Goal: Find specific page/section: Find specific page/section

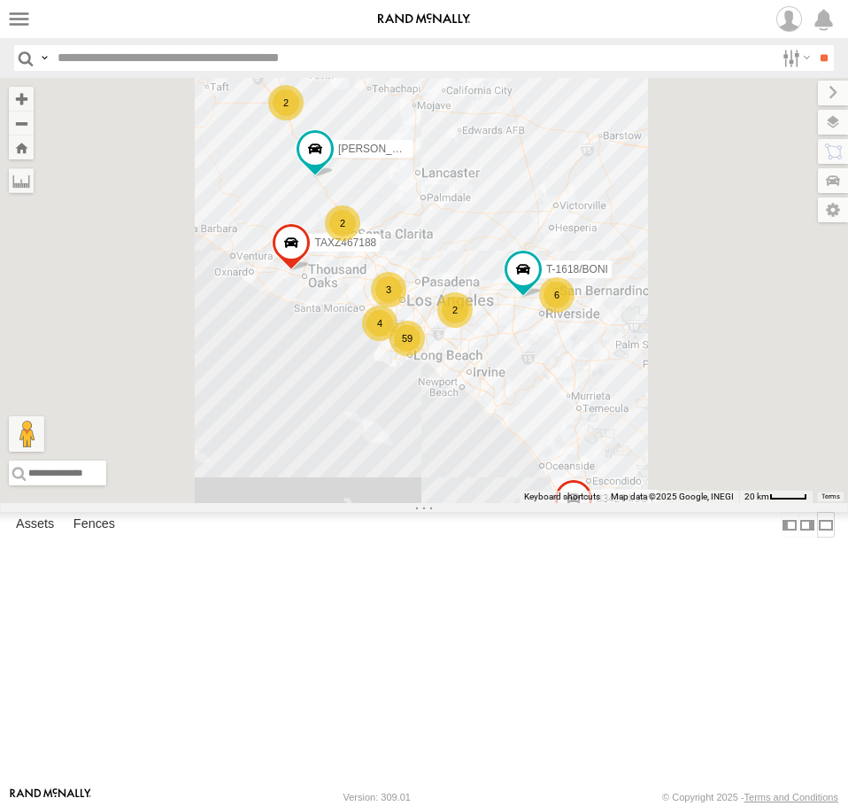
click at [817, 537] on label at bounding box center [826, 525] width 18 height 26
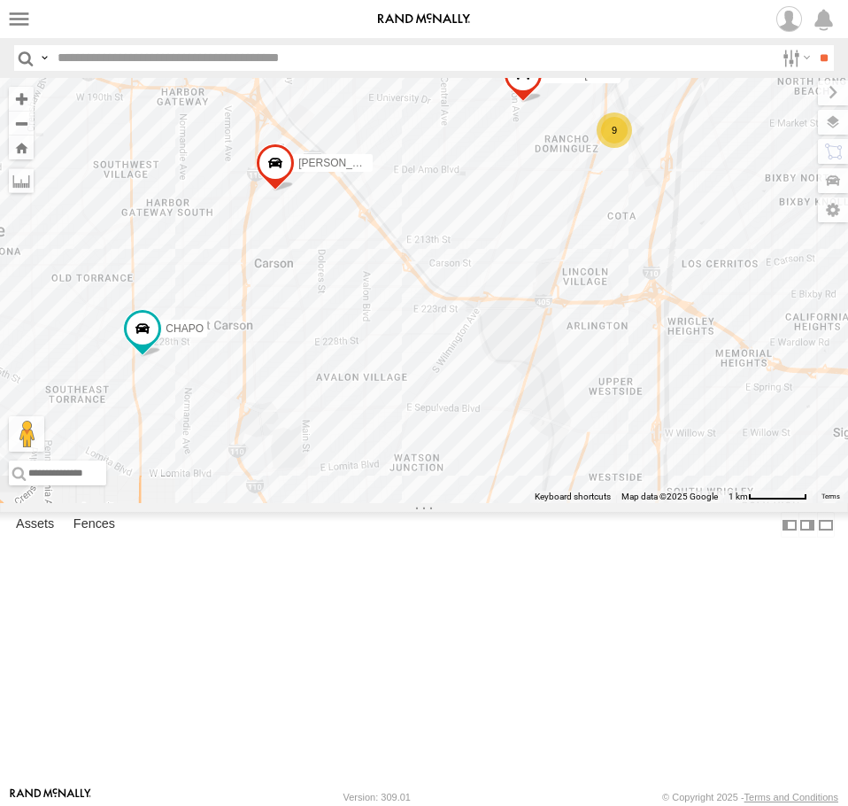
drag, startPoint x: 683, startPoint y: 288, endPoint x: 616, endPoint y: 419, distance: 147.3
click at [616, 419] on div "TAXZ467188 T-1618/[PERSON_NAME]/T-1630 834274/[PERSON_NAME]/T-1656 [PERSON_NAME…" at bounding box center [424, 290] width 848 height 425
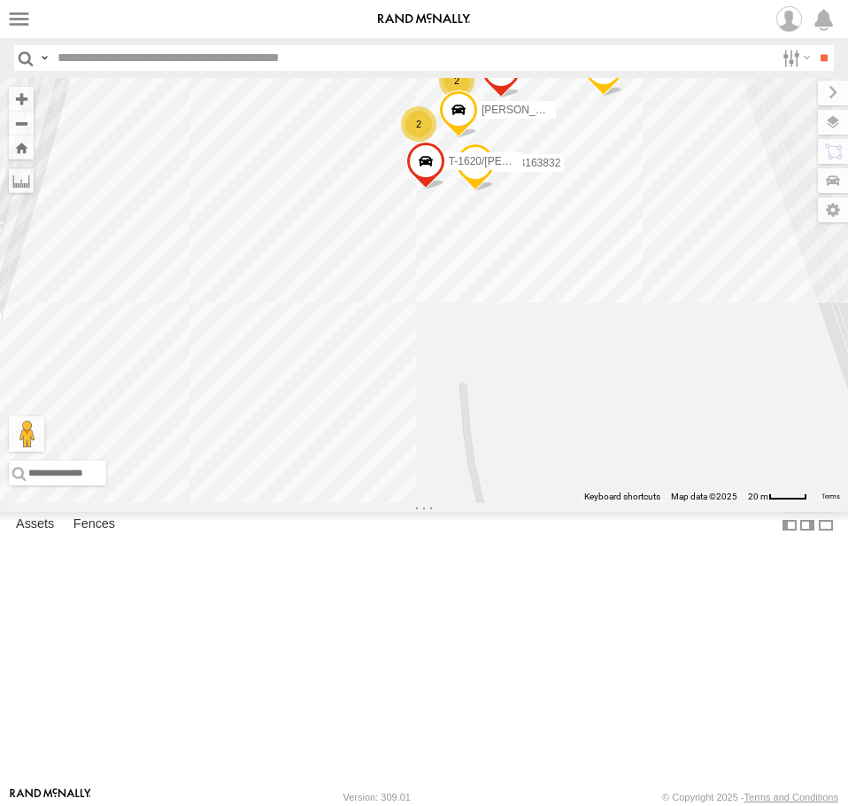
drag, startPoint x: 647, startPoint y: 238, endPoint x: 522, endPoint y: 350, distance: 167.4
click at [522, 350] on div "TAXZ467188 T-1618/[PERSON_NAME]/T-1630 834274/[PERSON_NAME]/T-1656 [PERSON_NAME…" at bounding box center [424, 290] width 848 height 425
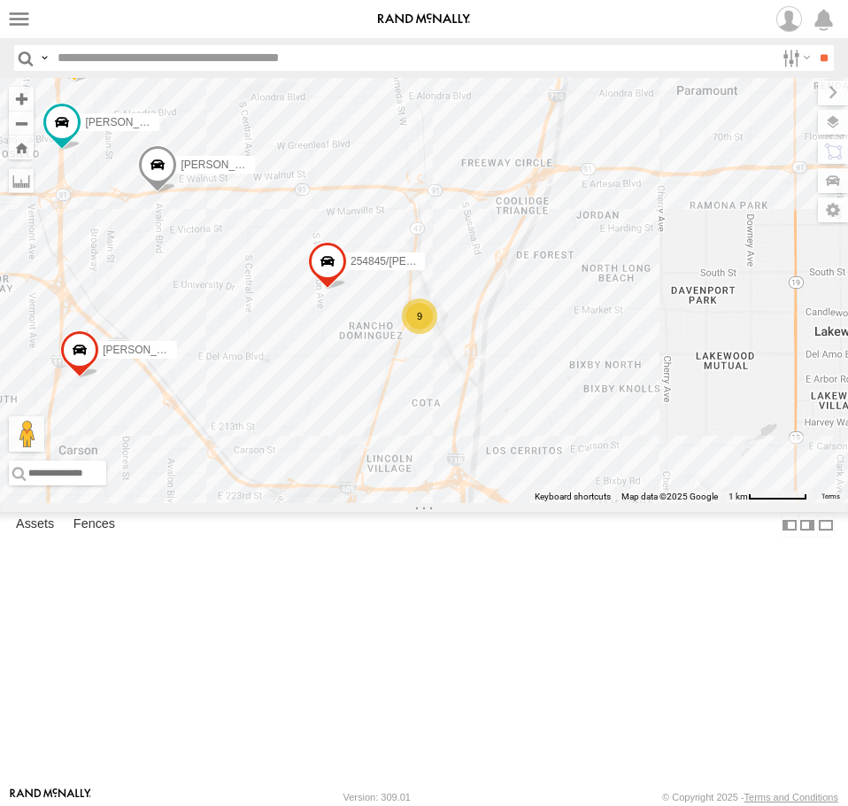
click at [120, 60] on input "text" at bounding box center [412, 58] width 724 height 26
type input "******"
click at [814, 45] on input "**" at bounding box center [824, 58] width 20 height 26
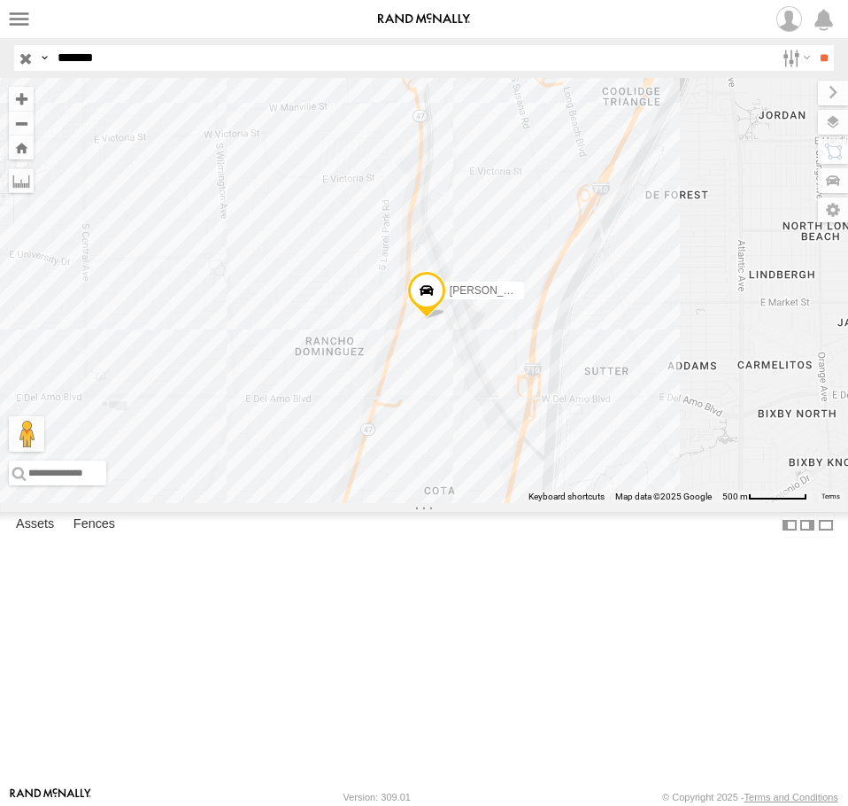
click at [25, 61] on input "button" at bounding box center [25, 58] width 23 height 26
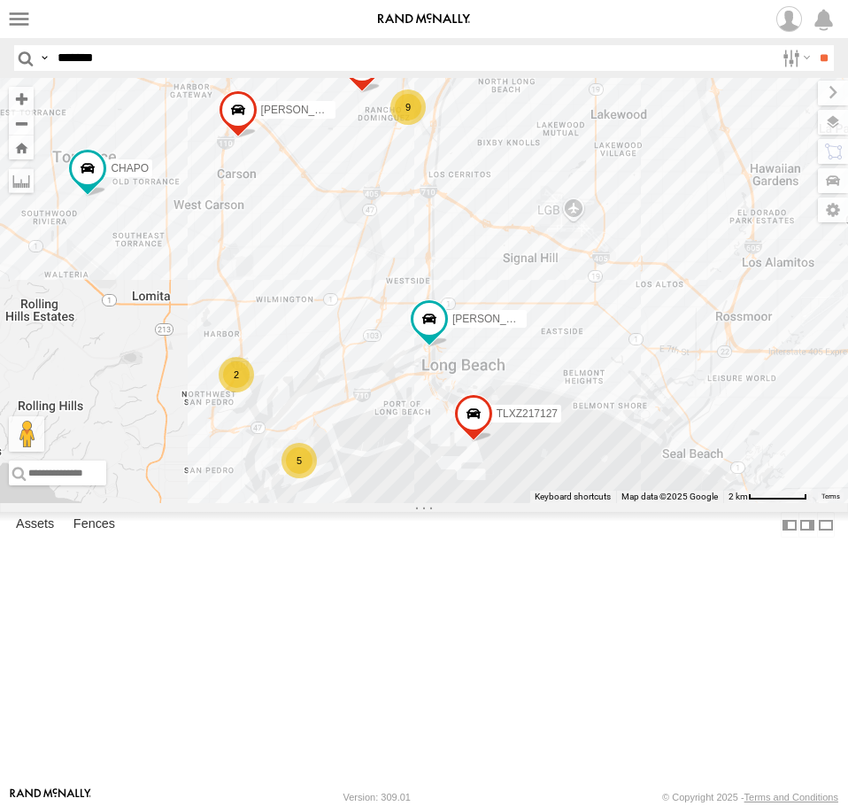
drag, startPoint x: 411, startPoint y: 726, endPoint x: 436, endPoint y: 536, distance: 191.1
click at [441, 503] on div "254845/[PERSON_NAME] 9 30 5 [PERSON_NAME]/T-1625 [PERSON_NAME]/T-1688 [PERSON_N…" at bounding box center [424, 290] width 848 height 425
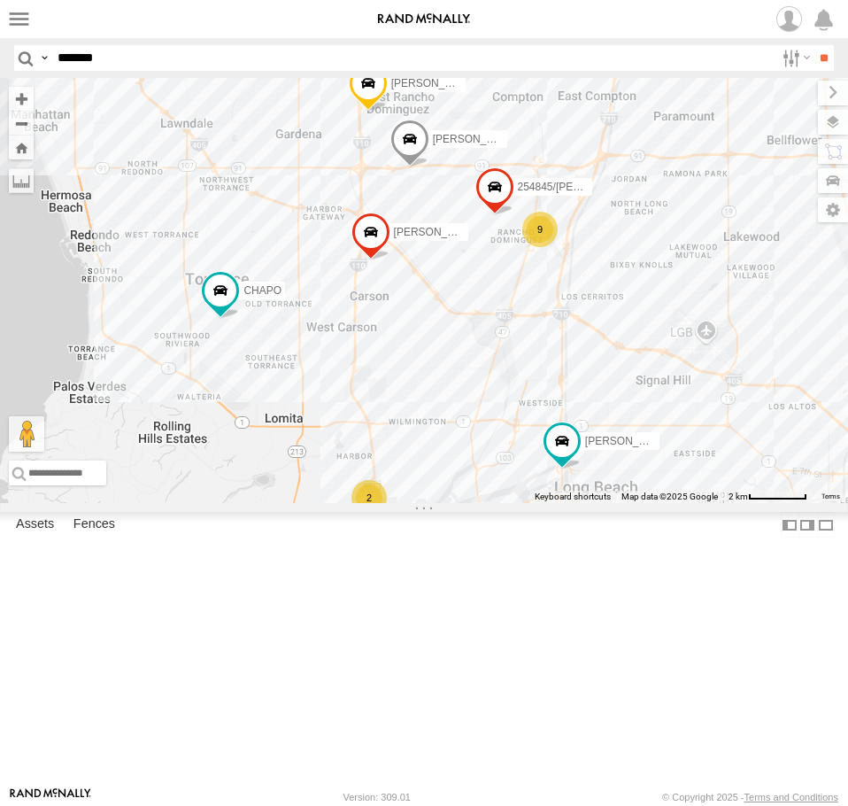
drag, startPoint x: 351, startPoint y: 221, endPoint x: 464, endPoint y: 602, distance: 397.2
click at [464, 503] on div "254845/[PERSON_NAME]/T-1625 [PERSON_NAME]/T-1688 [PERSON_NAME] TLXZ217127 [PERS…" at bounding box center [424, 290] width 848 height 425
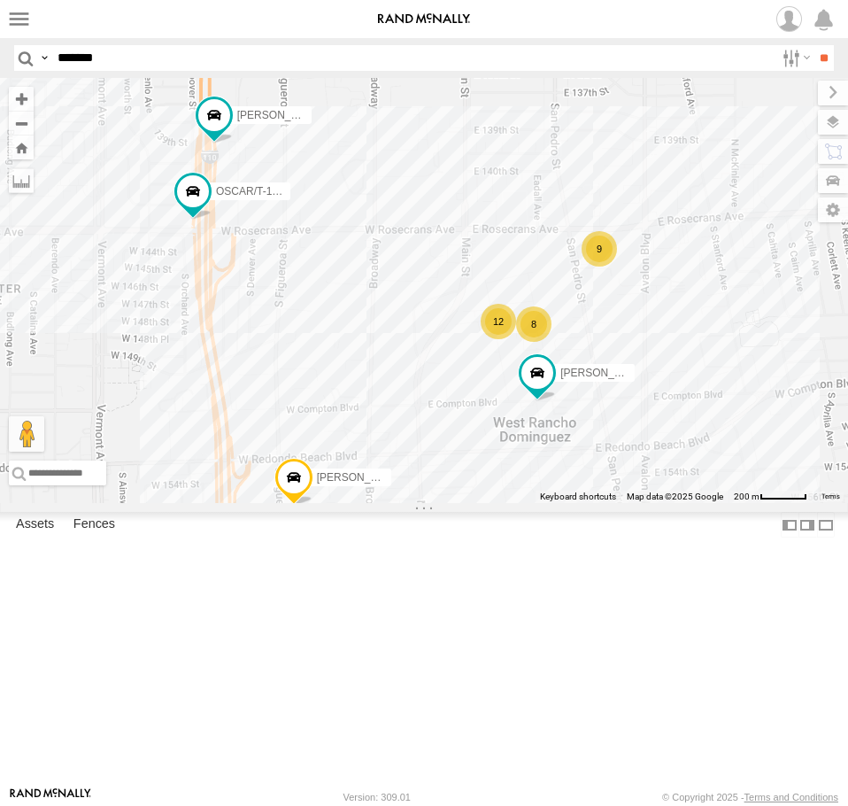
drag, startPoint x: 572, startPoint y: 636, endPoint x: 523, endPoint y: 636, distance: 48.7
click at [523, 503] on div "254845/[PERSON_NAME]/T-1625 [PERSON_NAME]/T-1688 [PERSON_NAME] TLXZ217127 [PERS…" at bounding box center [424, 290] width 848 height 425
